Goal: Information Seeking & Learning: Learn about a topic

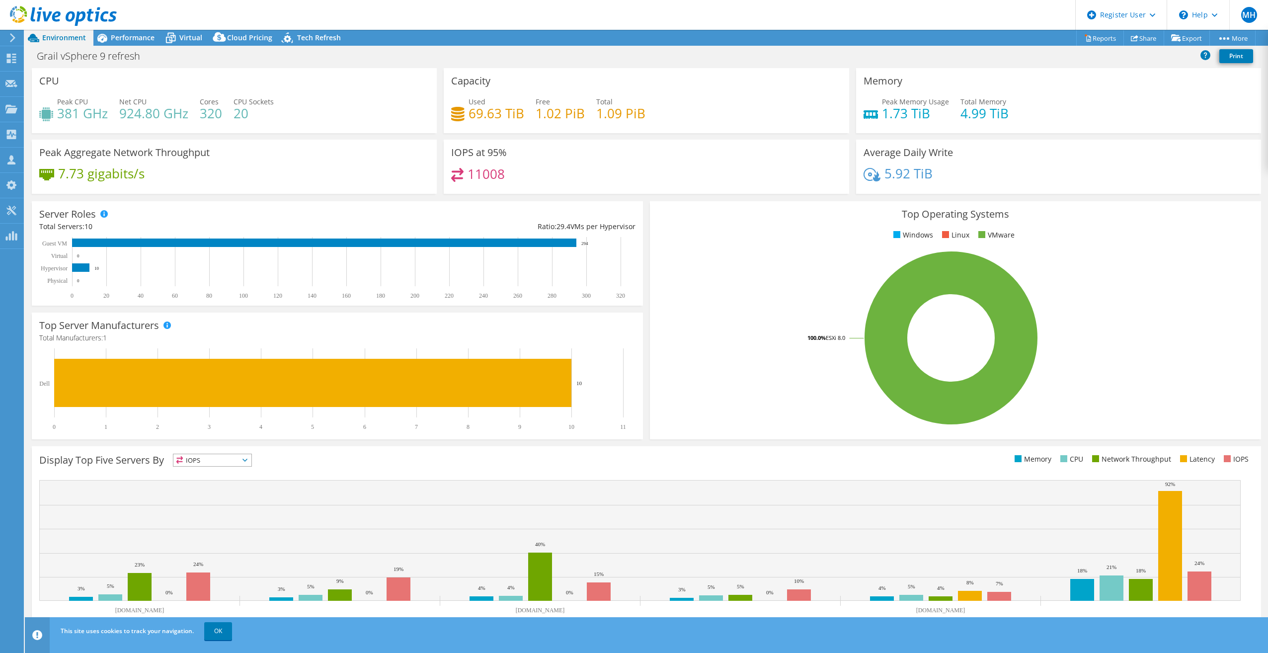
select select "USD"
click at [133, 32] on div "Performance" at bounding box center [127, 38] width 69 height 16
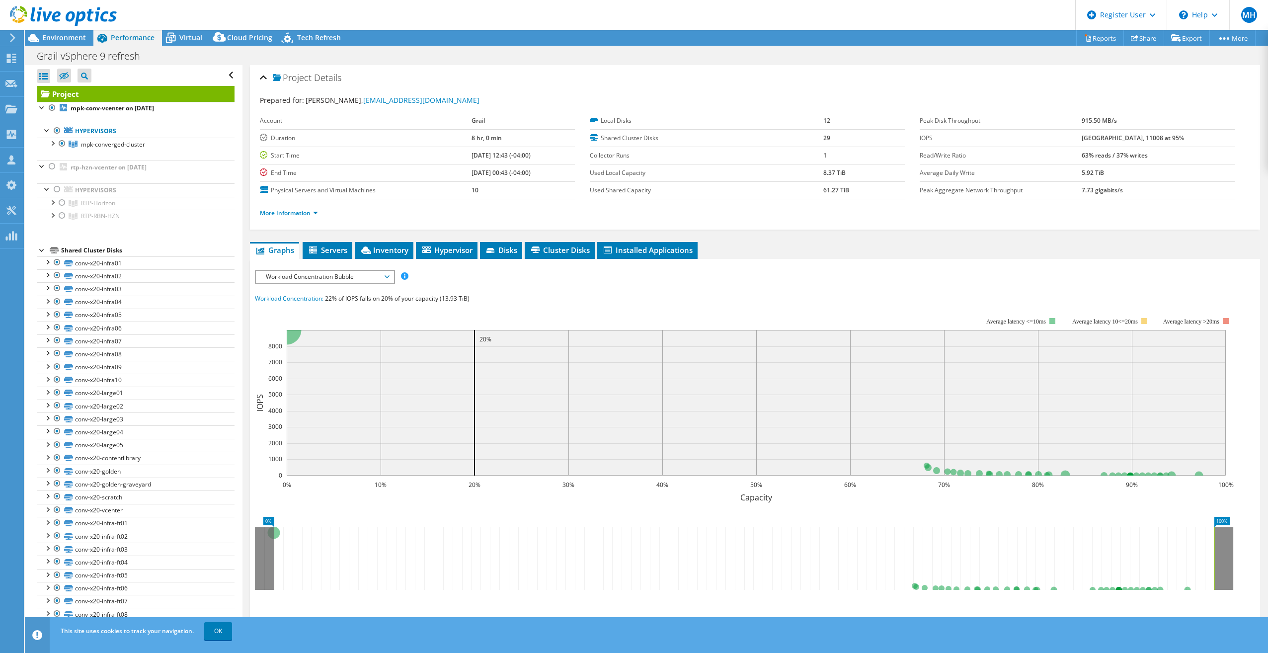
click at [370, 273] on span "Workload Concentration Bubble" at bounding box center [325, 277] width 128 height 12
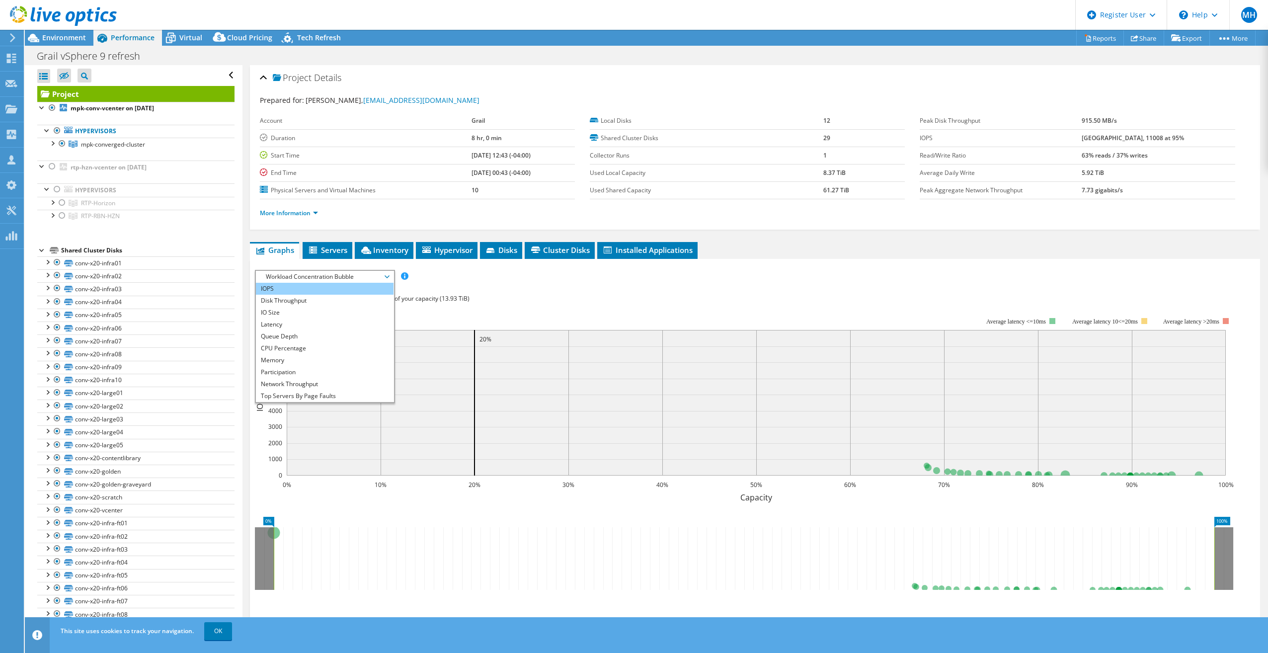
click at [353, 288] on li "IOPS" at bounding box center [325, 289] width 138 height 12
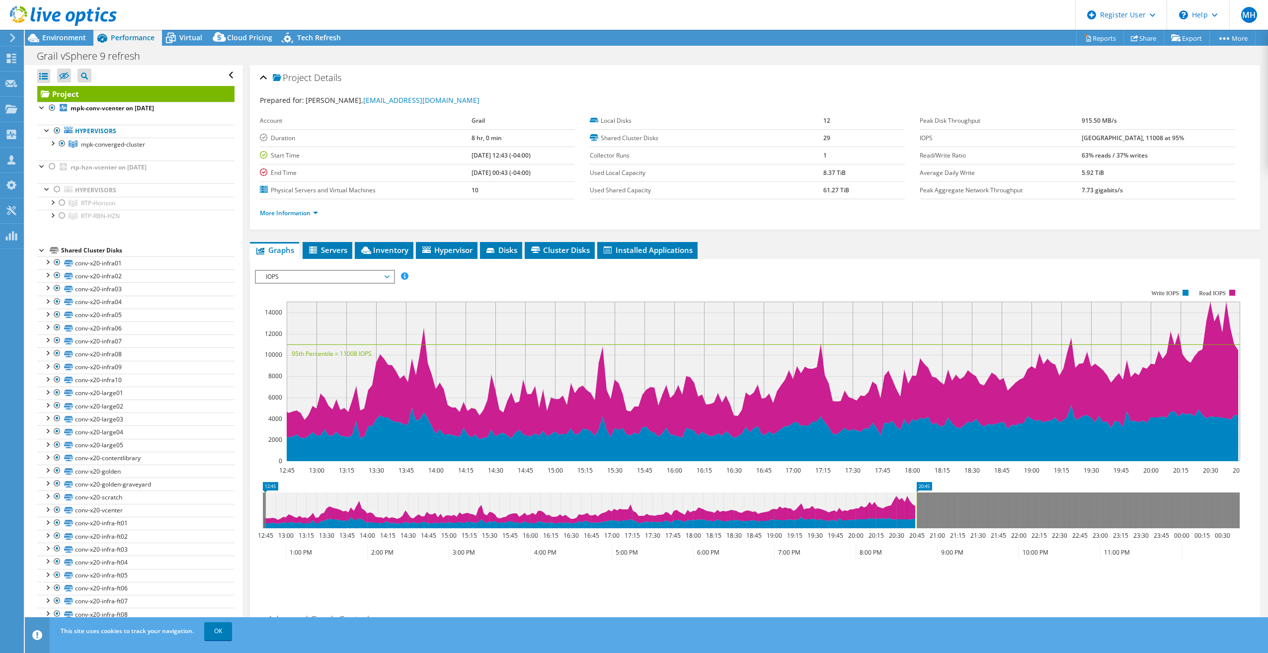
click at [363, 273] on span "IOPS" at bounding box center [325, 277] width 128 height 12
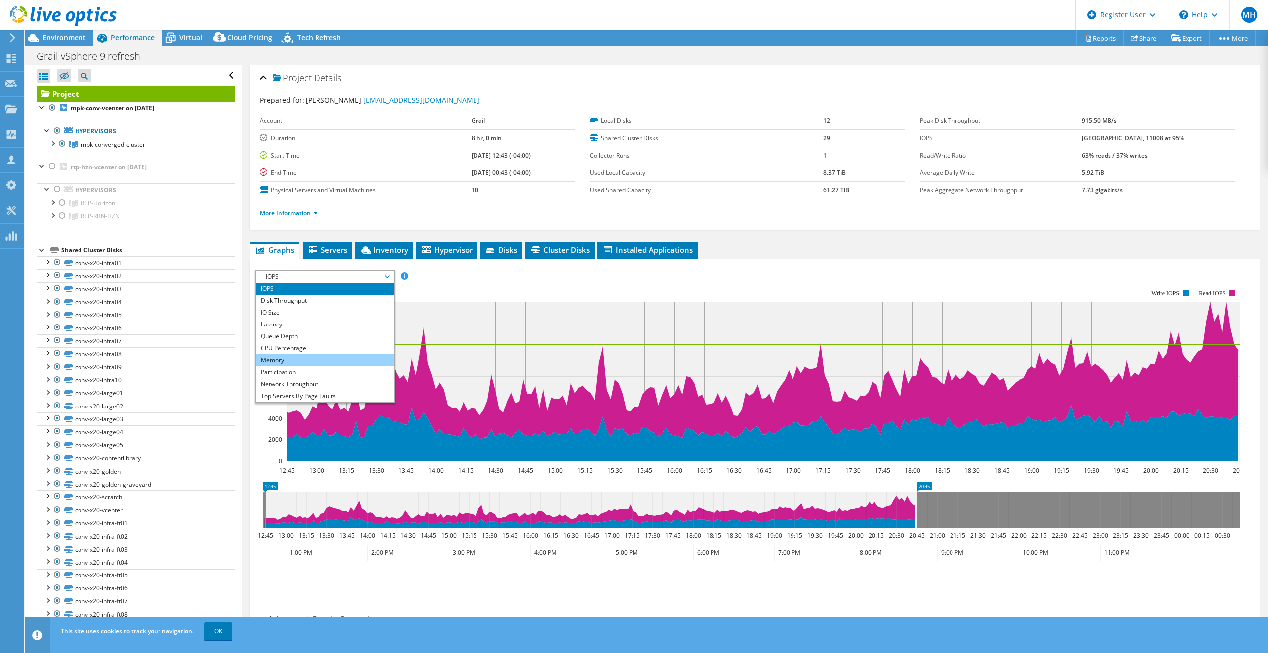
click at [355, 359] on li "Memory" at bounding box center [325, 360] width 138 height 12
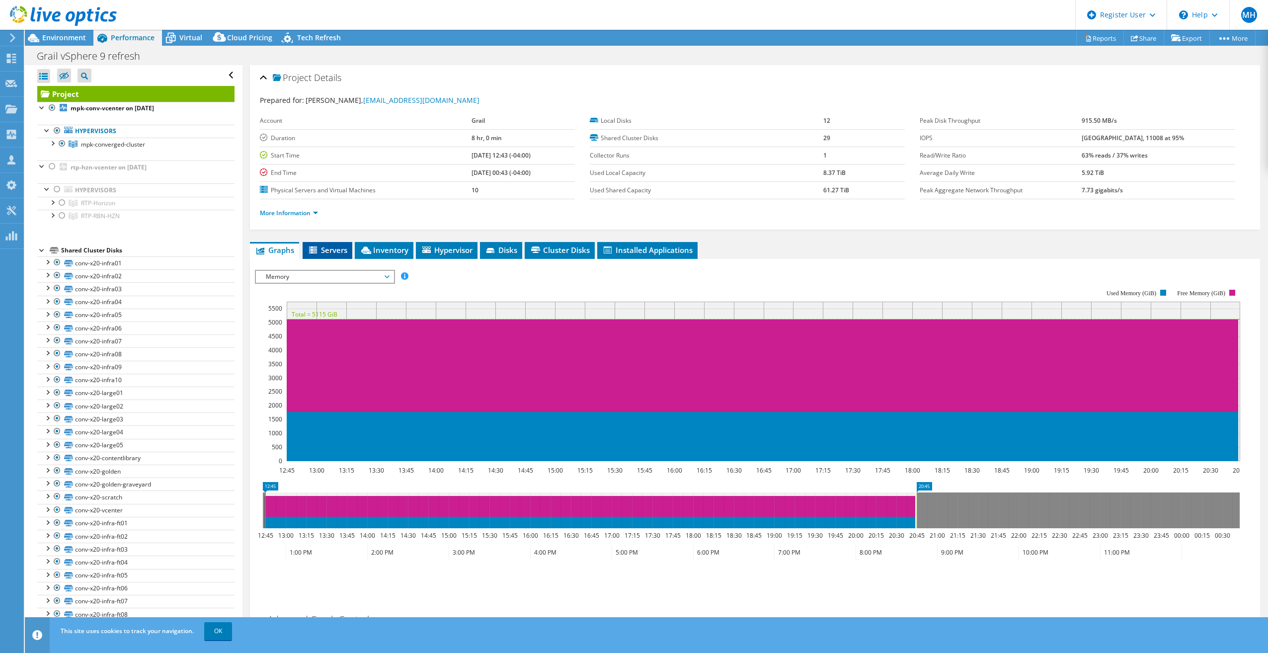
click at [337, 249] on span "Servers" at bounding box center [328, 250] width 40 height 10
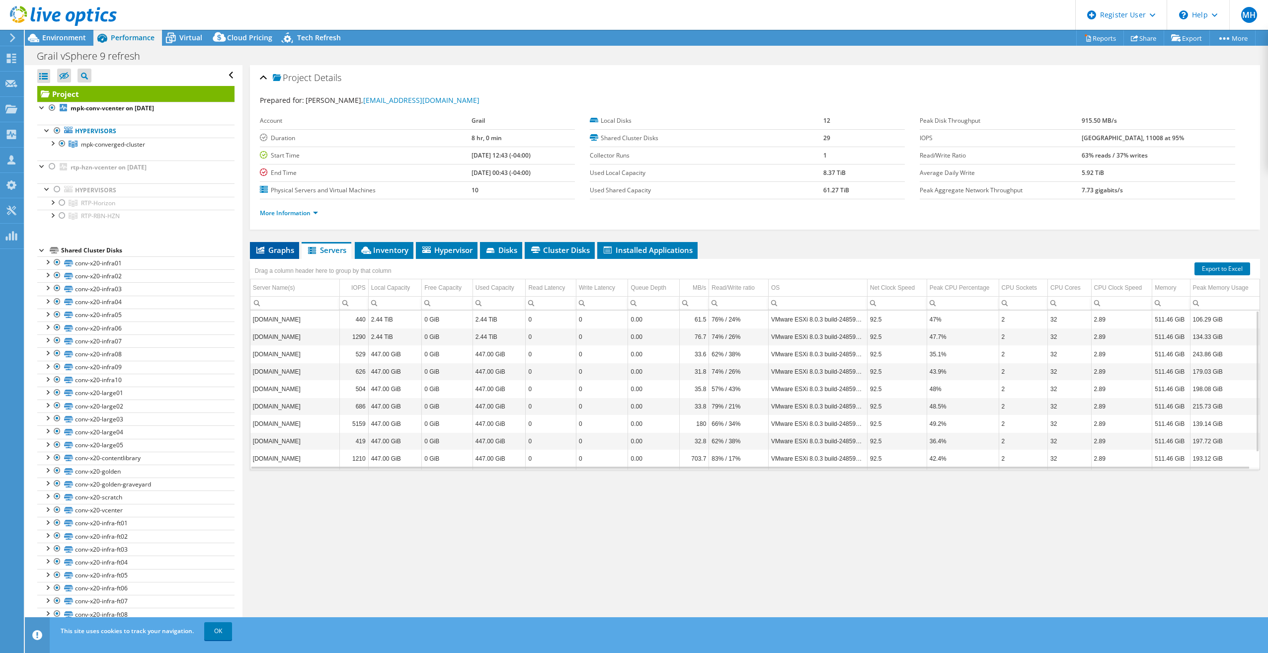
click at [291, 251] on span "Graphs" at bounding box center [274, 250] width 39 height 10
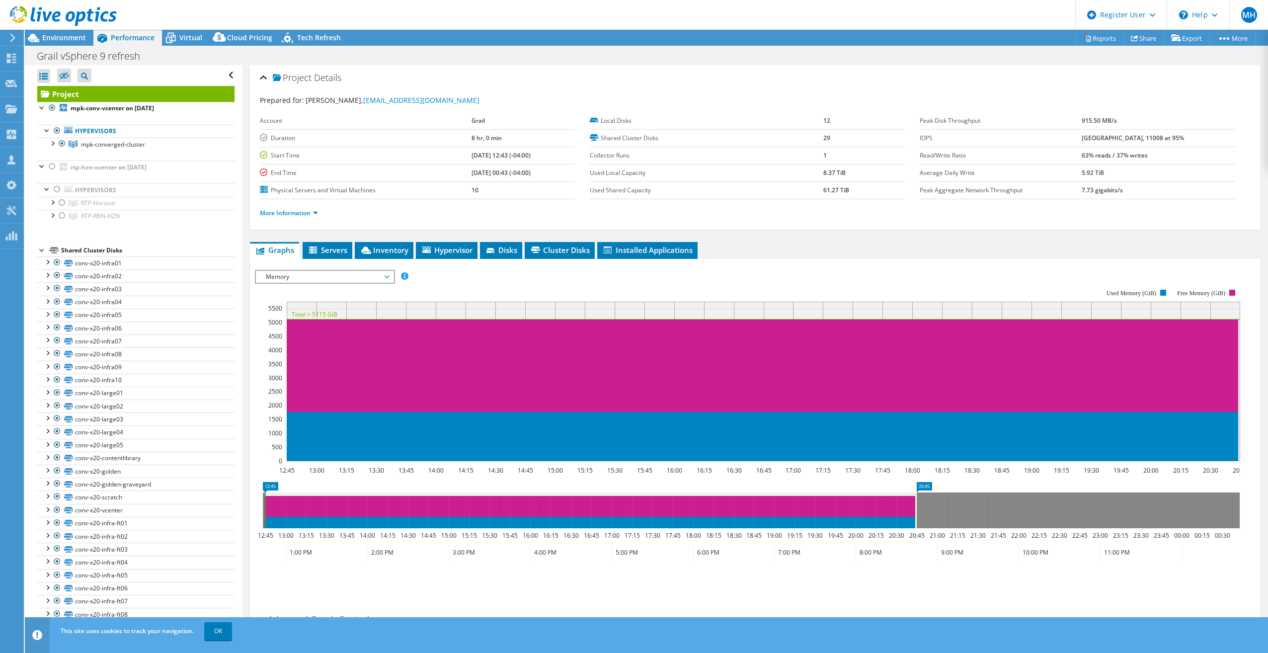
click at [318, 277] on span "Memory" at bounding box center [325, 277] width 128 height 12
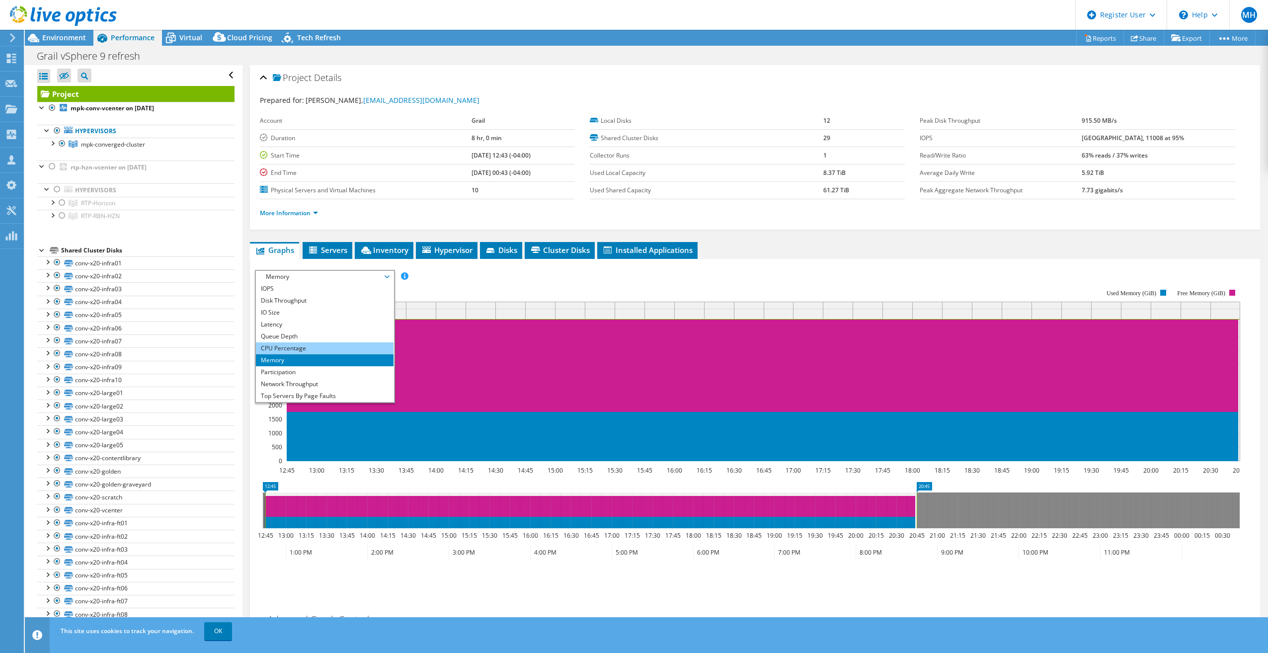
click at [306, 349] on li "CPU Percentage" at bounding box center [325, 348] width 138 height 12
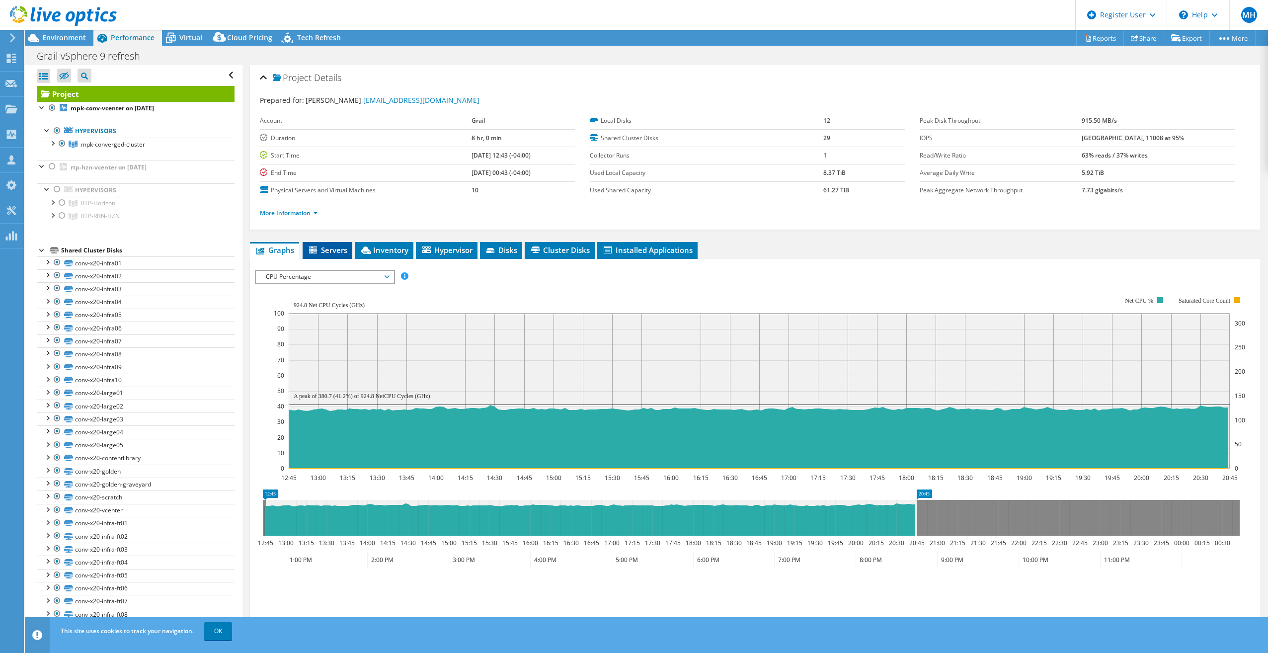
click at [321, 246] on span "Servers" at bounding box center [328, 250] width 40 height 10
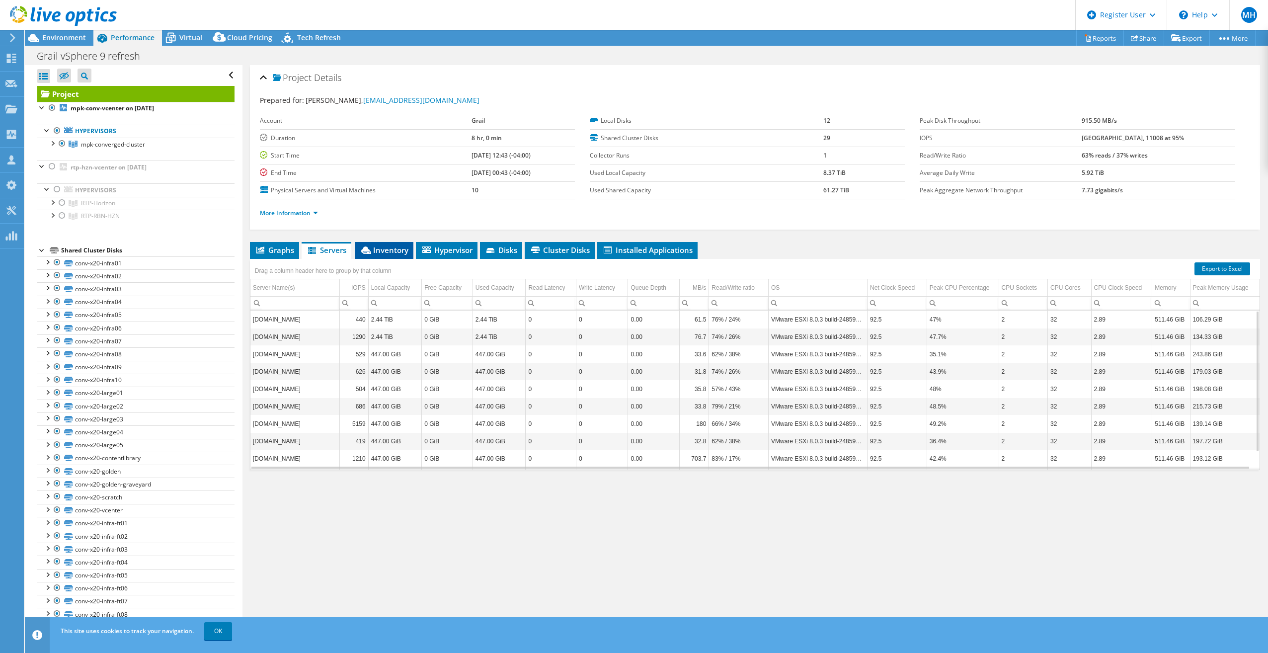
click at [386, 245] on span "Inventory" at bounding box center [384, 250] width 49 height 10
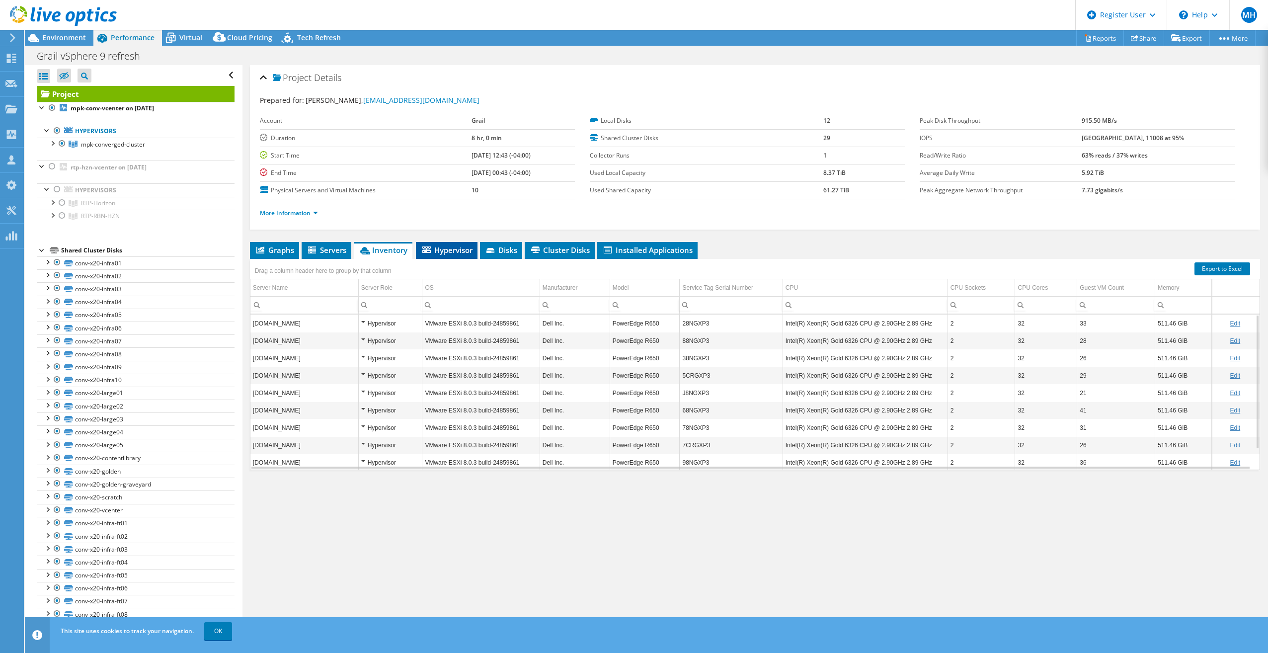
click at [438, 247] on span "Hypervisor" at bounding box center [447, 250] width 52 height 10
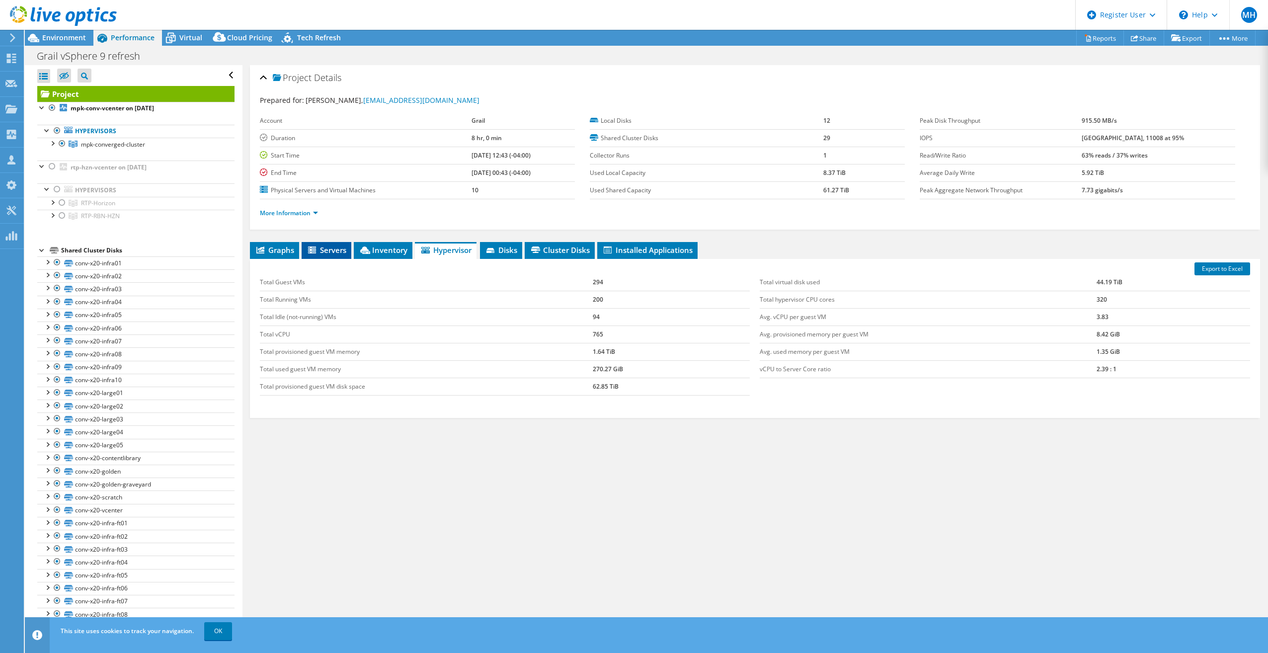
click at [328, 249] on span "Servers" at bounding box center [327, 250] width 40 height 10
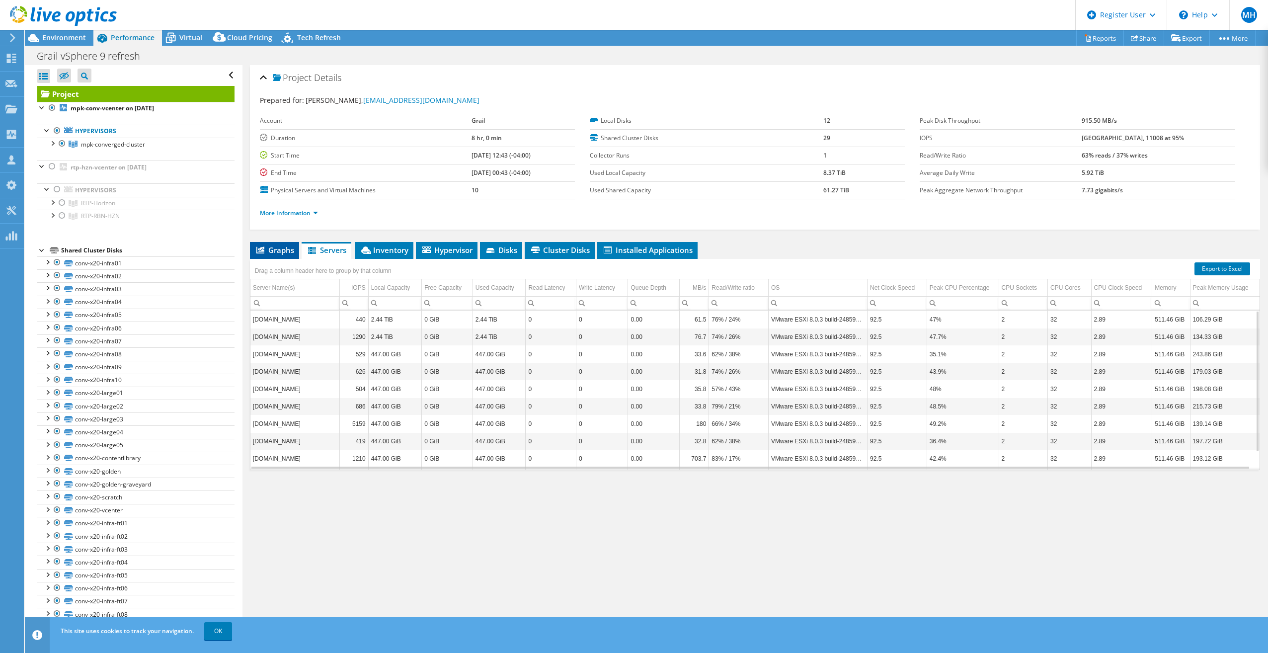
click at [279, 250] on span "Graphs" at bounding box center [274, 250] width 39 height 10
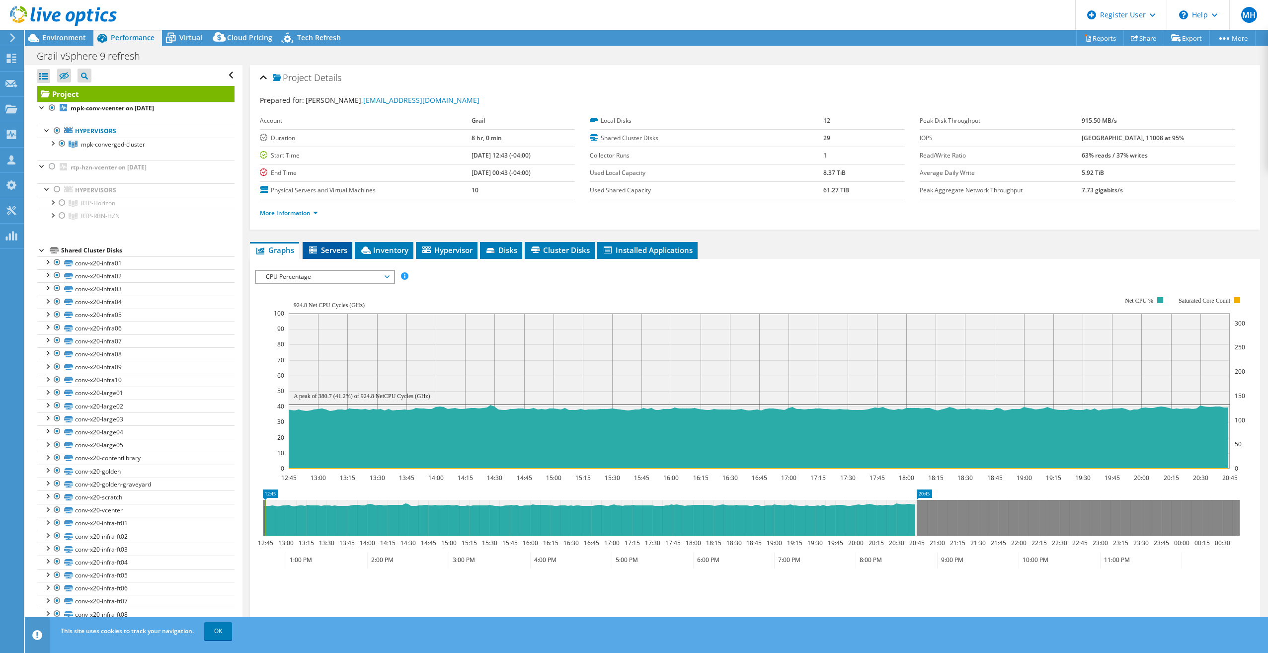
click at [329, 245] on span "Servers" at bounding box center [328, 250] width 40 height 10
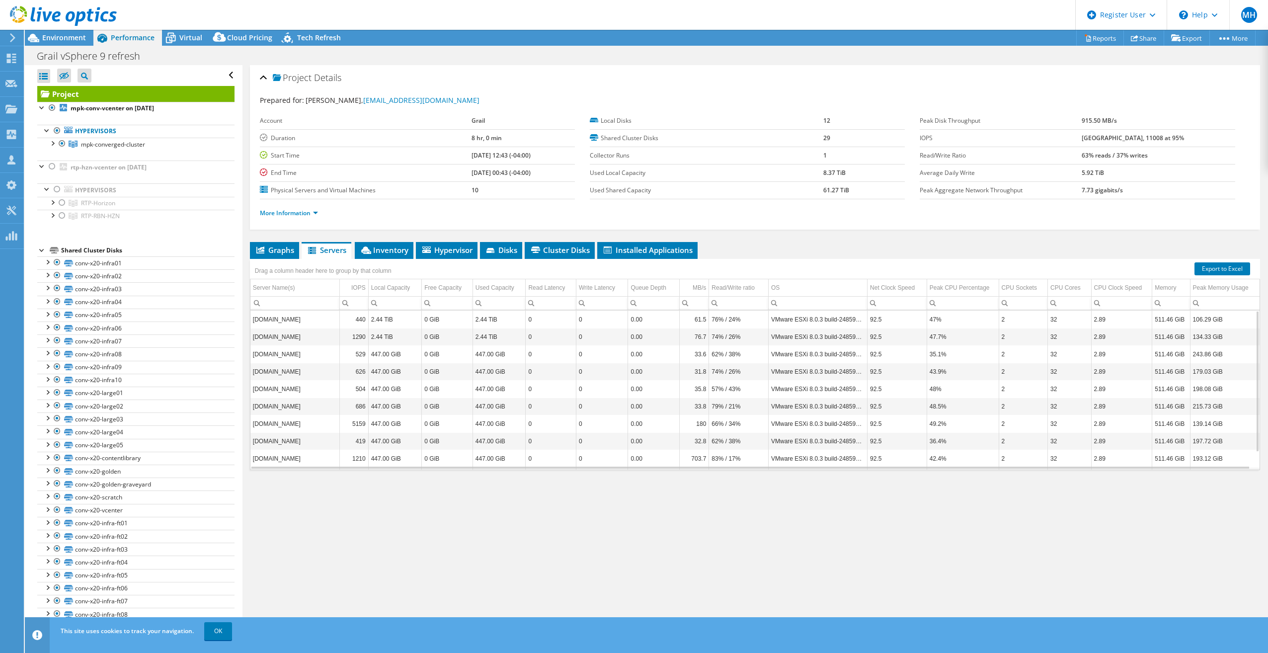
scroll to position [19, 0]
click at [383, 261] on div "Drag a column header here to group by that column" at bounding box center [323, 269] width 142 height 16
click at [383, 252] on span "Inventory" at bounding box center [384, 250] width 49 height 10
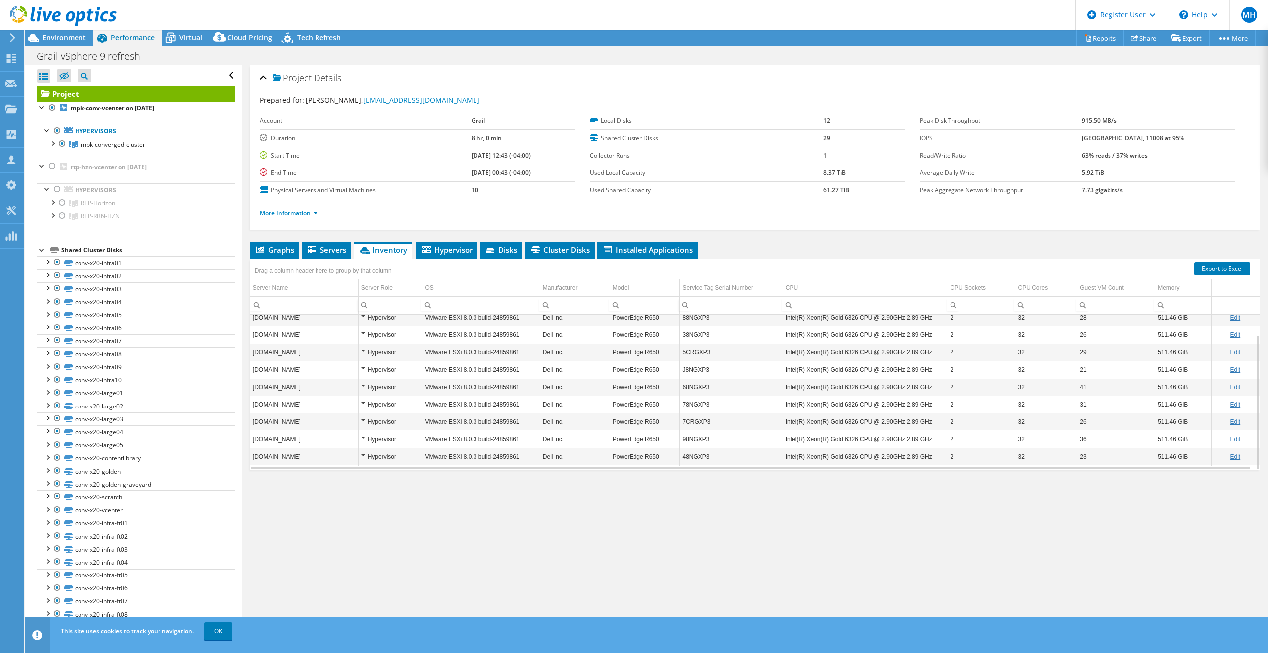
scroll to position [0, 0]
